Goal: Navigation & Orientation: Find specific page/section

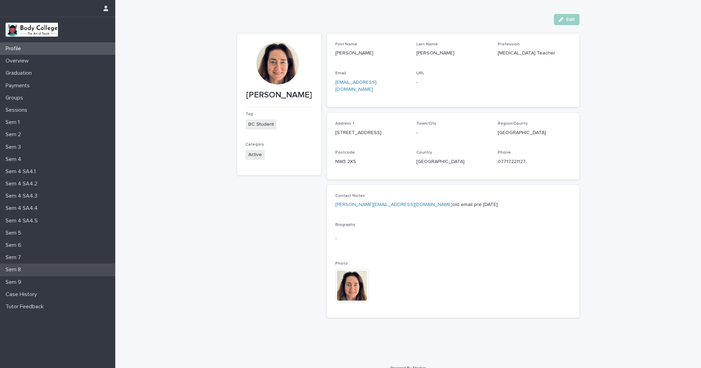
click at [15, 268] on p "Sem 8" at bounding box center [15, 269] width 24 height 7
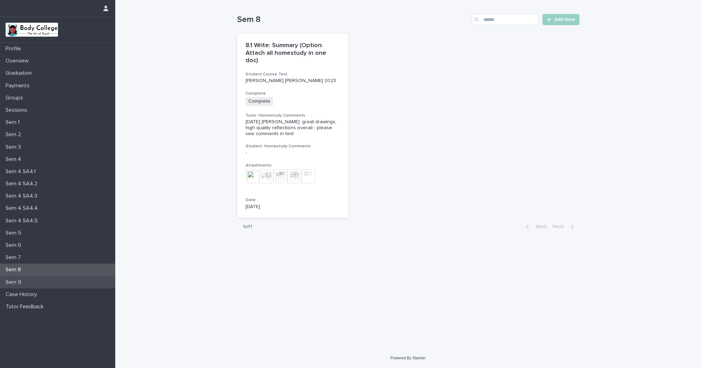
click at [16, 279] on p "Sem 9" at bounding box center [15, 282] width 24 height 7
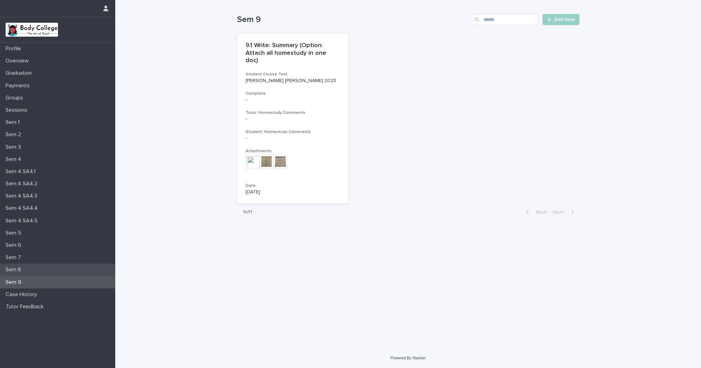
click at [16, 269] on p "Sem 8" at bounding box center [15, 269] width 24 height 7
